Goal: Obtain resource: Download file/media

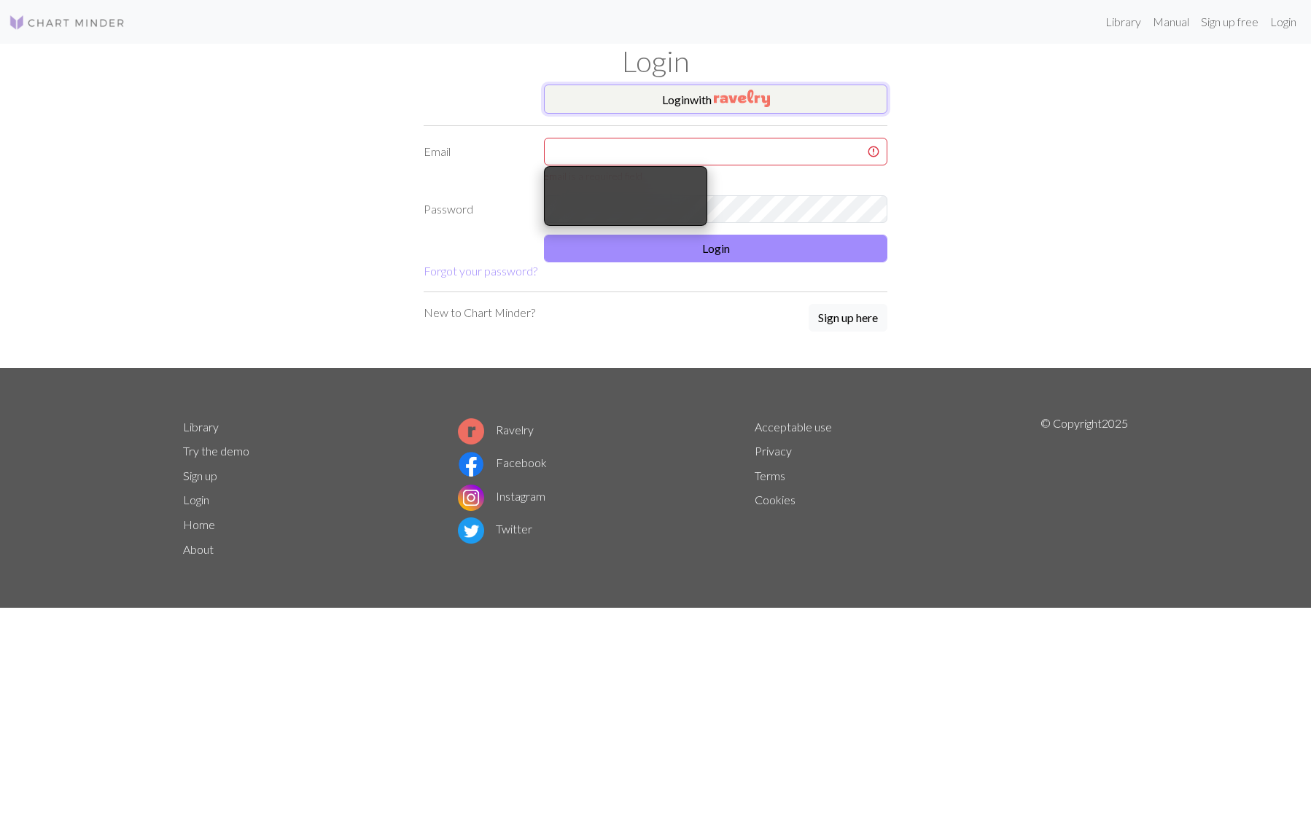
click at [666, 103] on button "Login with" at bounding box center [715, 99] width 343 height 29
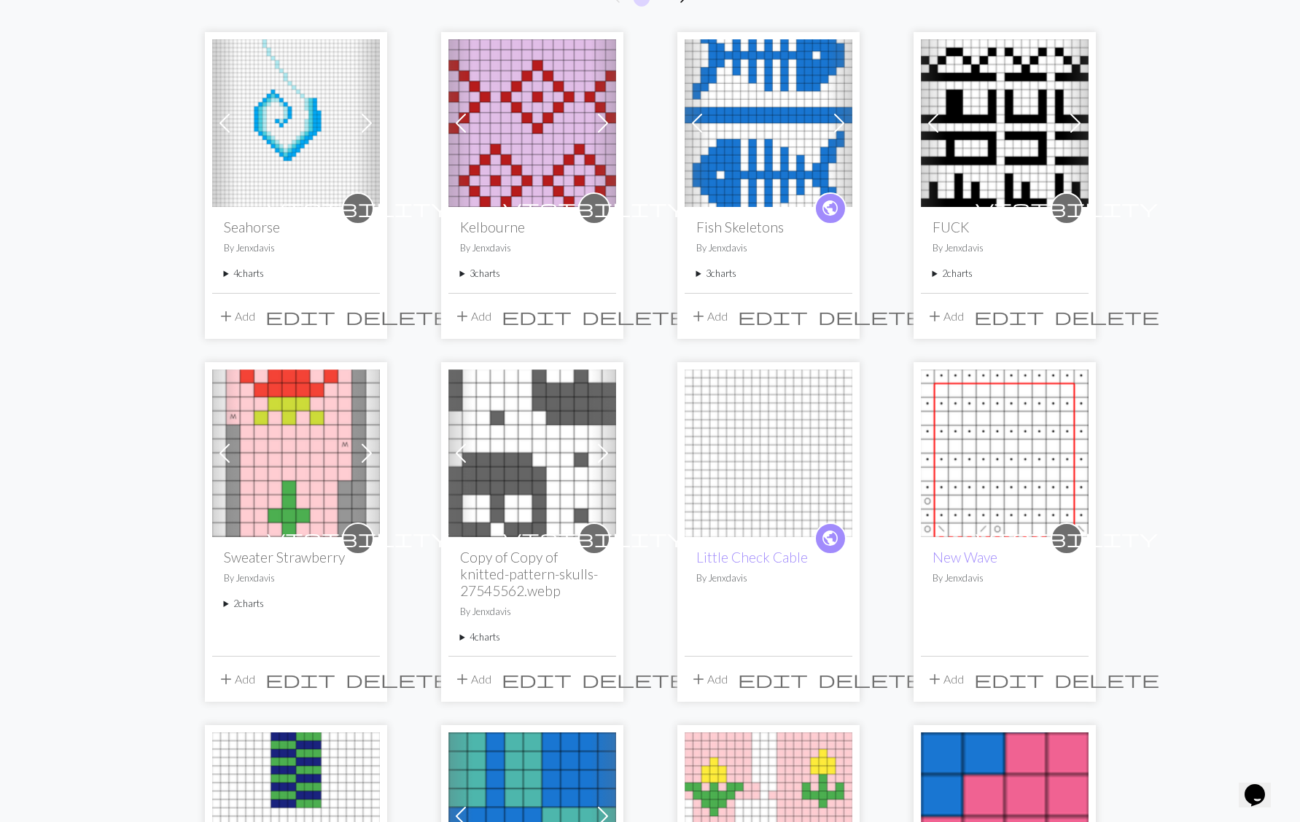
scroll to position [200, 0]
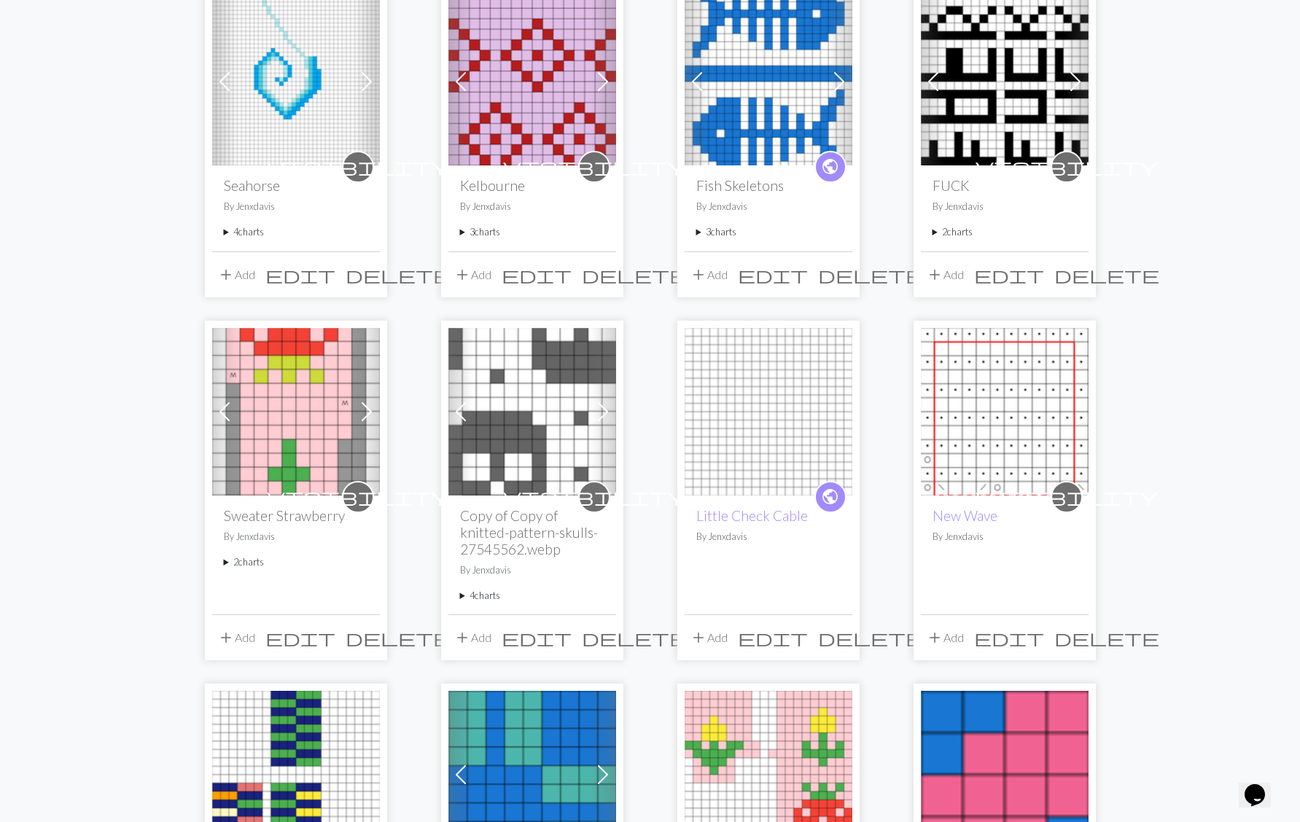
click at [462, 592] on summary "4 charts" at bounding box center [532, 596] width 144 height 14
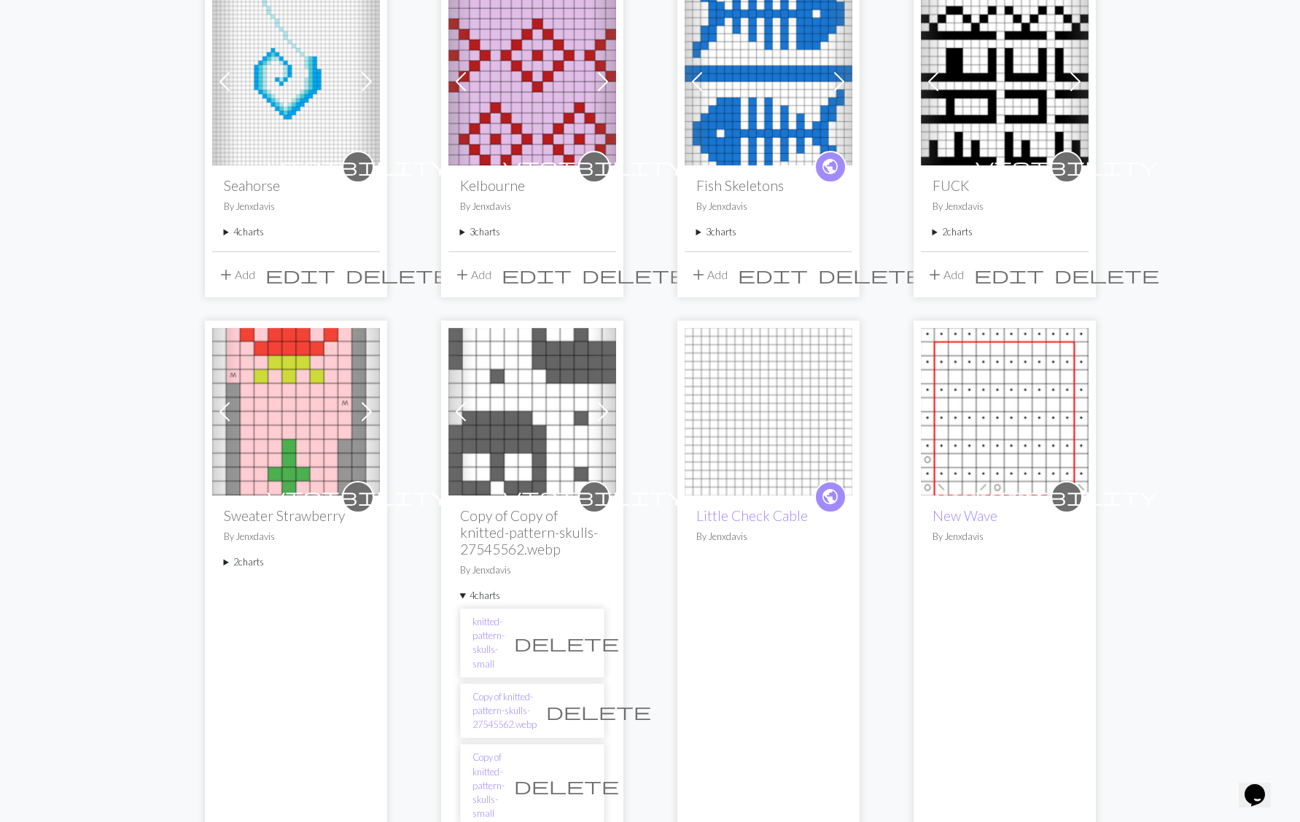
click at [526, 428] on img at bounding box center [532, 412] width 168 height 168
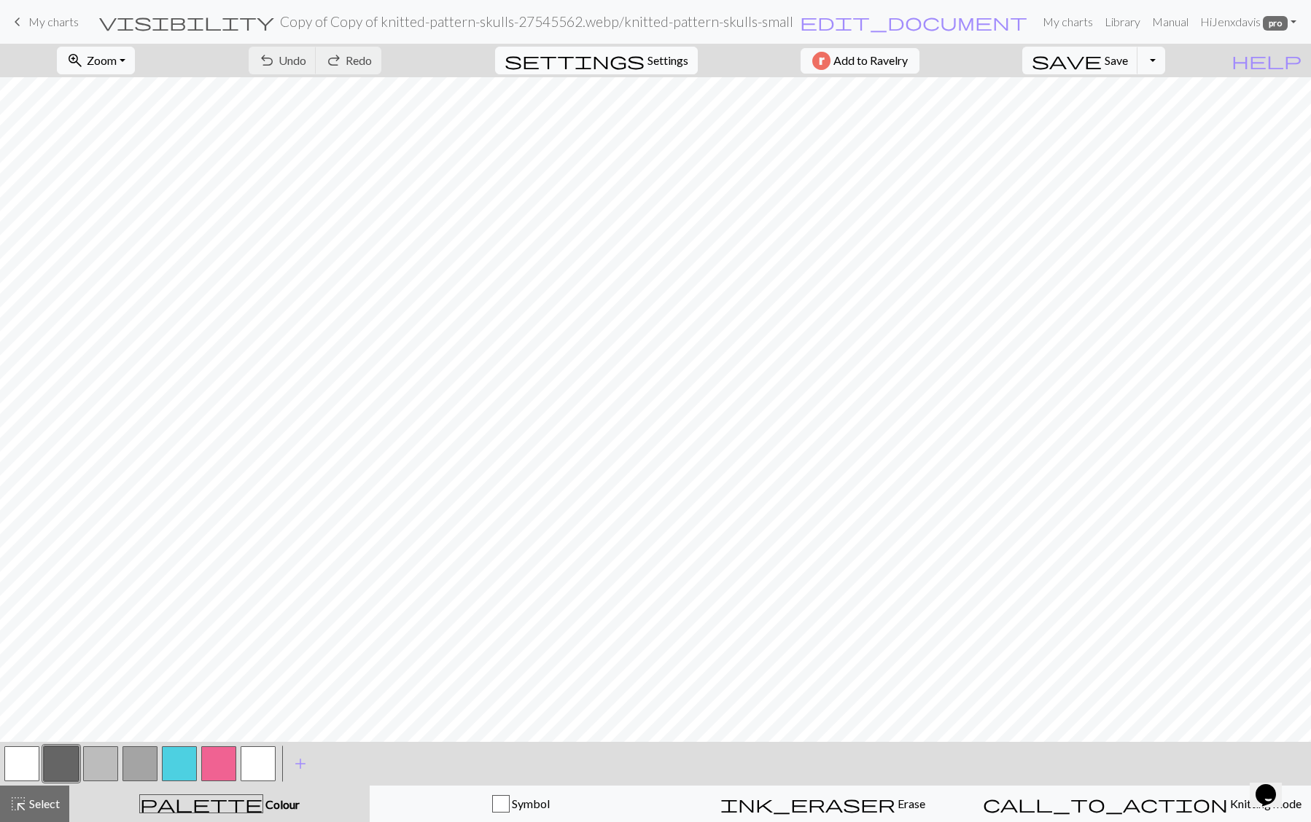
click at [647, 60] on span "Settings" at bounding box center [667, 60] width 41 height 17
select select "aran"
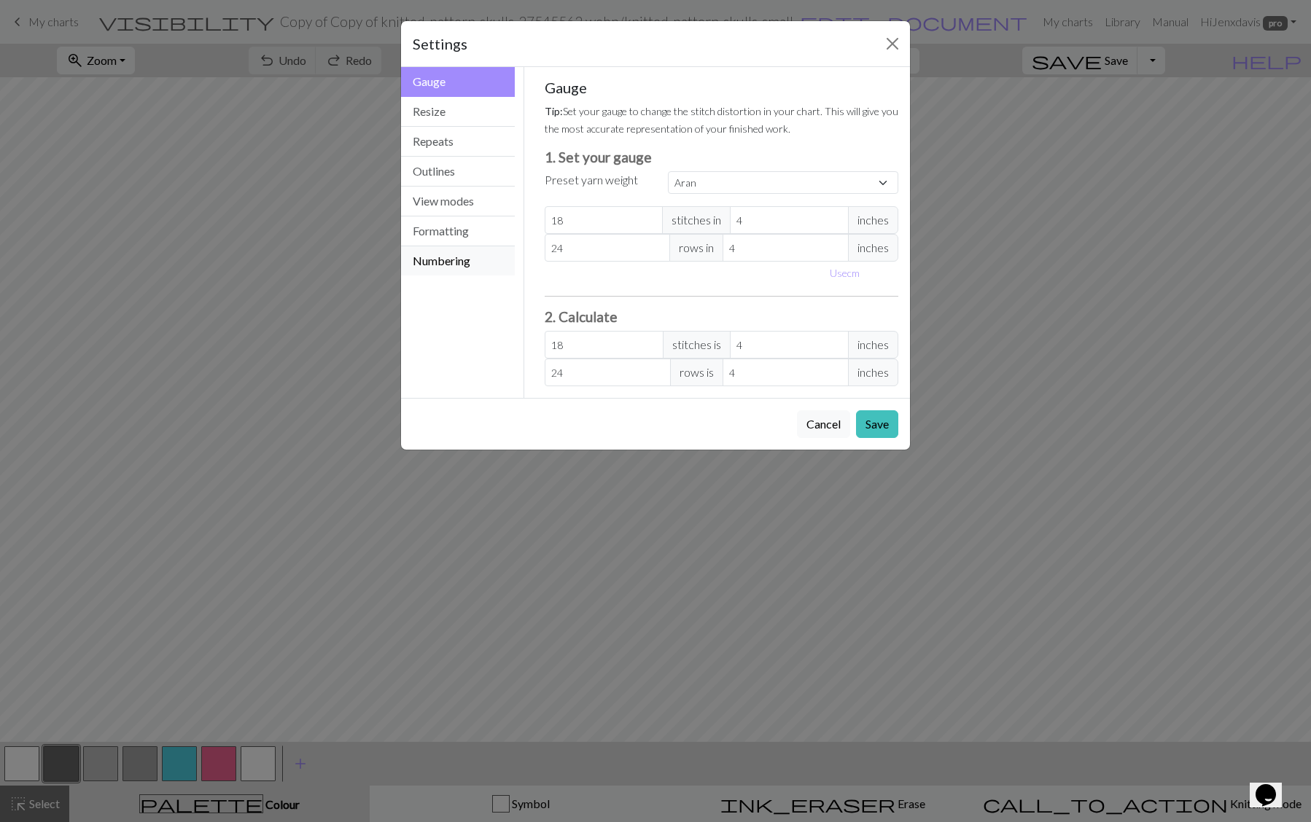
click at [440, 262] on button "Numbering" at bounding box center [458, 260] width 114 height 29
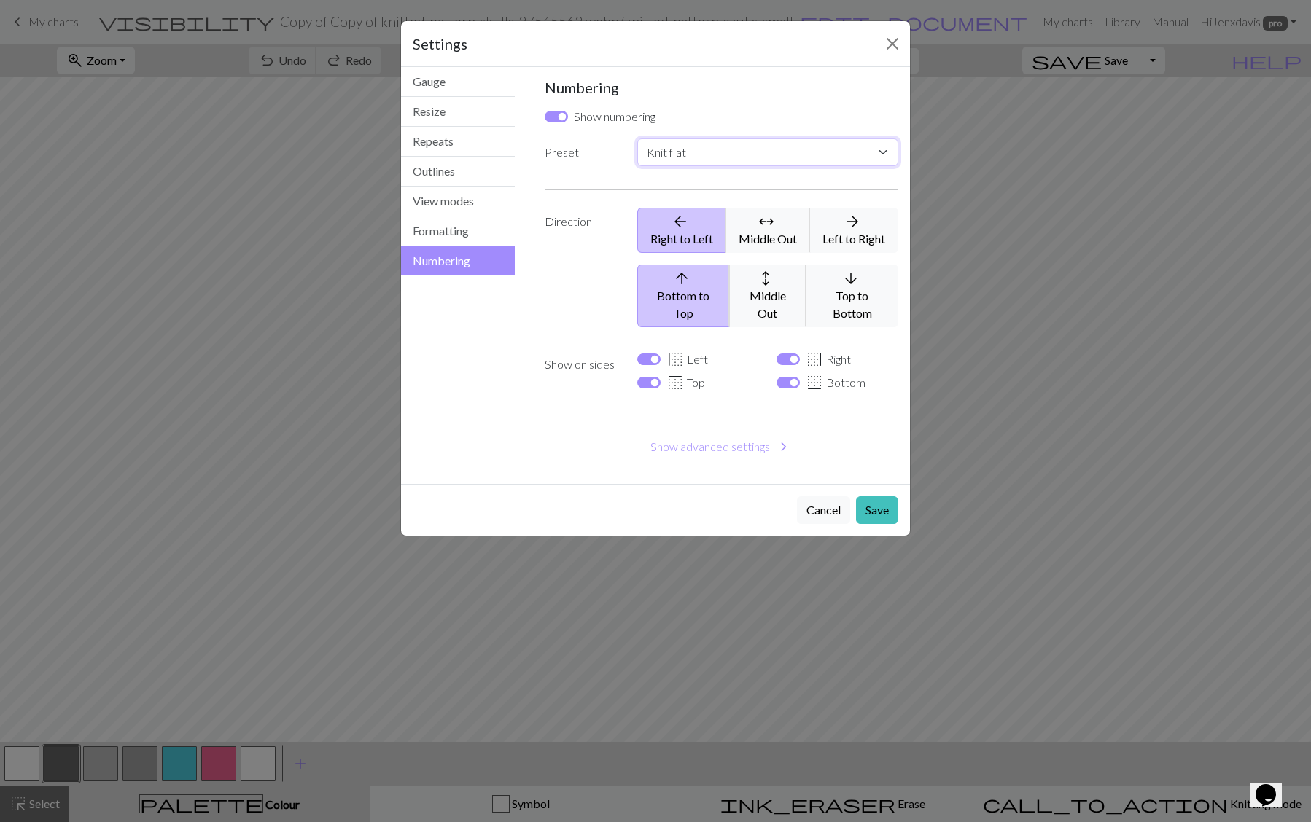
click at [673, 150] on select "Custom Knit flat Knit in the round Lace knitting Cross stitch" at bounding box center [767, 153] width 261 height 28
select select "round"
checkbox input "false"
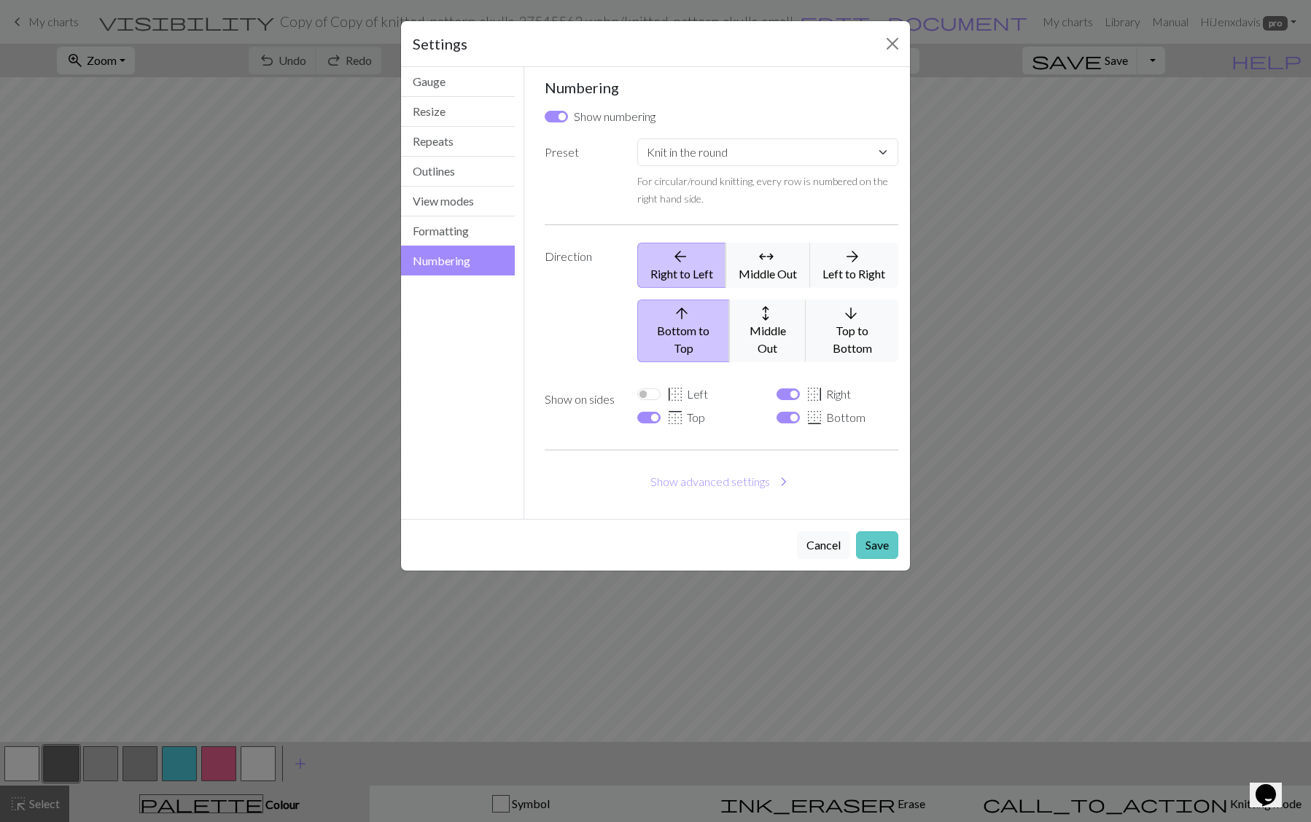
click at [882, 531] on button "Save" at bounding box center [877, 545] width 42 height 28
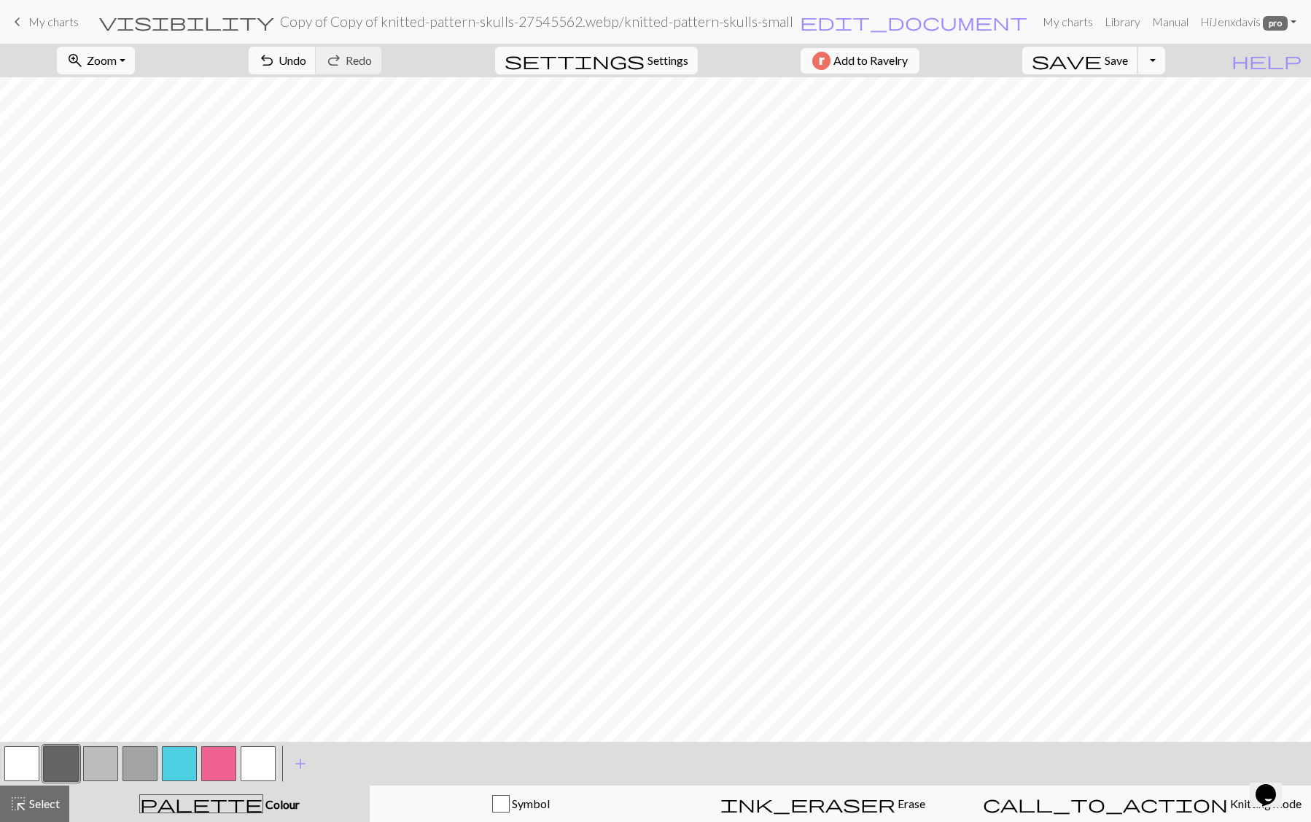
click at [1101, 58] on span "save" at bounding box center [1067, 60] width 70 height 20
click at [1165, 63] on button "Toggle Dropdown" at bounding box center [1151, 61] width 28 height 28
click at [1142, 117] on button "save_alt Download" at bounding box center [1044, 115] width 241 height 23
click at [1165, 63] on button "Toggle Dropdown" at bounding box center [1151, 61] width 28 height 28
click at [1148, 117] on button "save_alt Download" at bounding box center [1044, 115] width 241 height 23
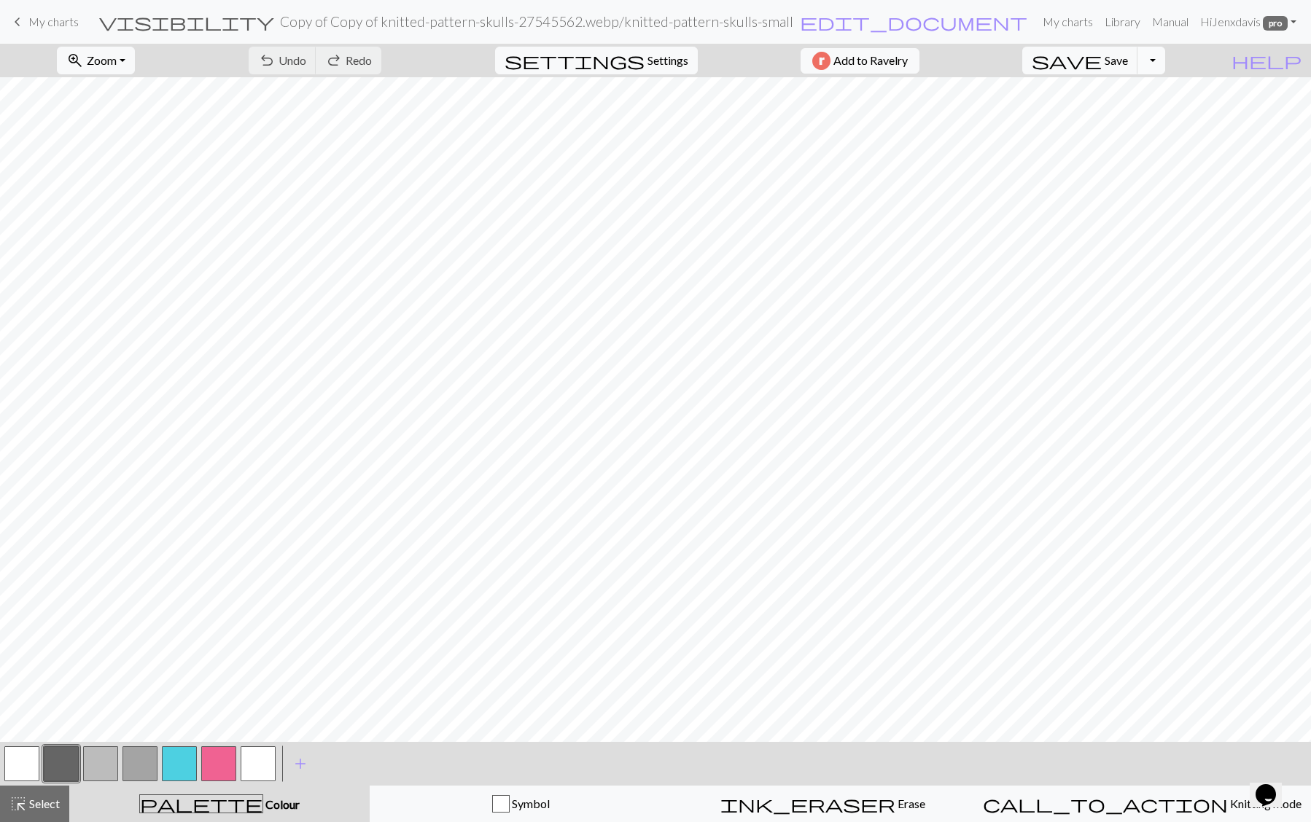
click at [1165, 65] on button "Toggle Dropdown" at bounding box center [1151, 61] width 28 height 28
click at [1139, 118] on button "save_alt Download" at bounding box center [1044, 115] width 241 height 23
click at [1165, 63] on button "Toggle Dropdown" at bounding box center [1151, 61] width 28 height 28
click at [1130, 119] on button "save_alt Download" at bounding box center [1044, 115] width 241 height 23
click at [605, 52] on button "Download" at bounding box center [620, 48] width 71 height 28
